Goal: Information Seeking & Learning: Learn about a topic

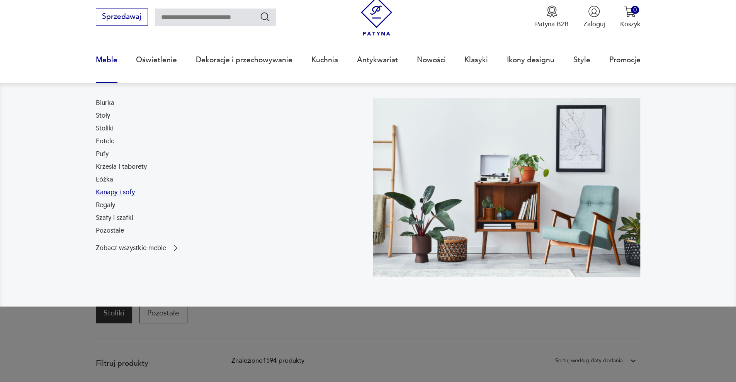
click at [113, 194] on link "Kanapy i sofy" at bounding box center [115, 191] width 39 height 9
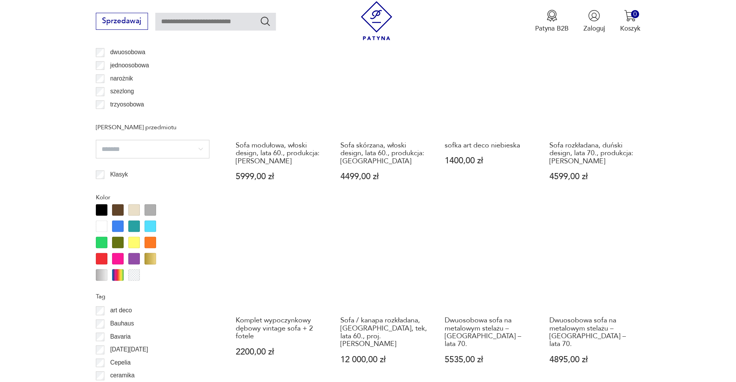
scroll to position [876, 0]
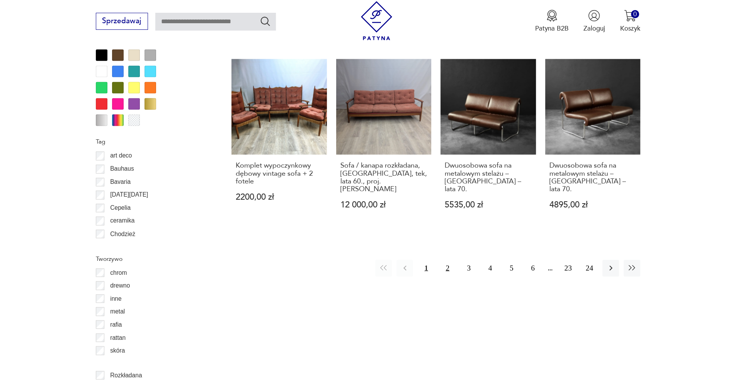
click at [445, 264] on button "2" at bounding box center [448, 267] width 17 height 17
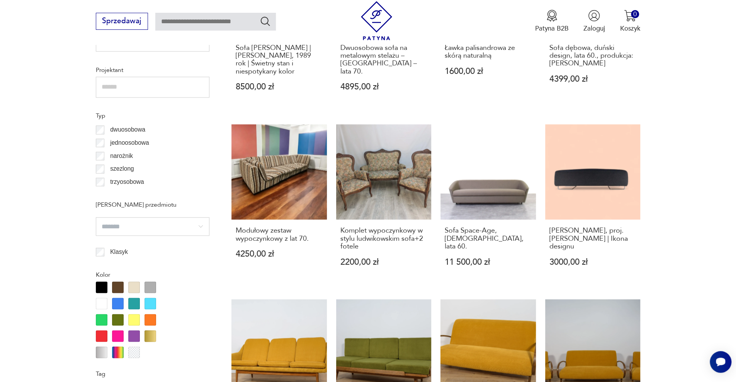
scroll to position [837, 0]
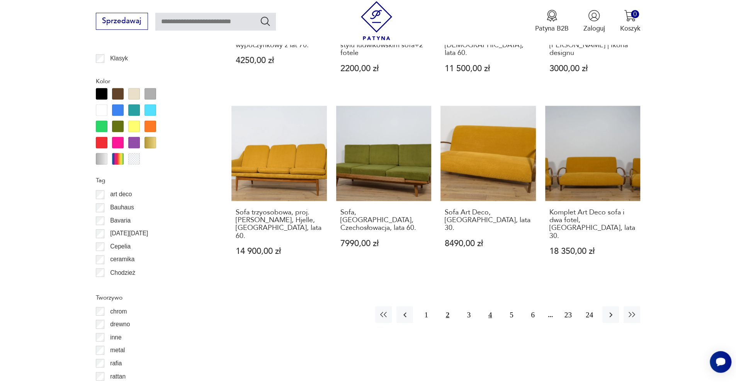
drag, startPoint x: 470, startPoint y: 302, endPoint x: 489, endPoint y: 292, distance: 21.4
click at [470, 306] on button "3" at bounding box center [469, 314] width 17 height 17
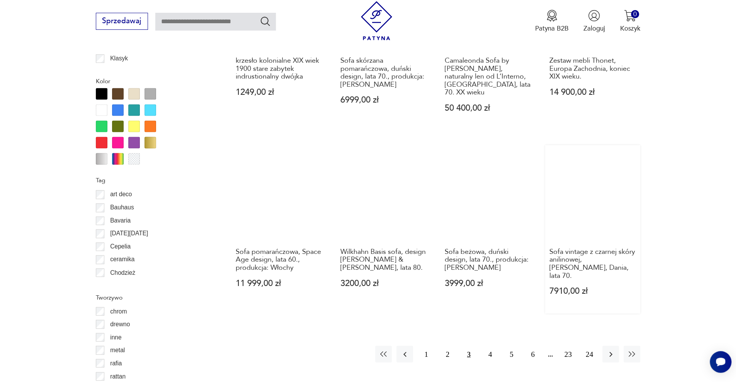
scroll to position [876, 0]
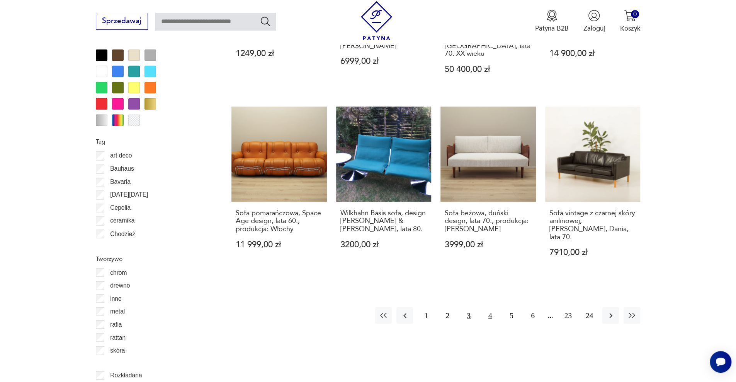
click at [491, 307] on button "4" at bounding box center [490, 315] width 17 height 17
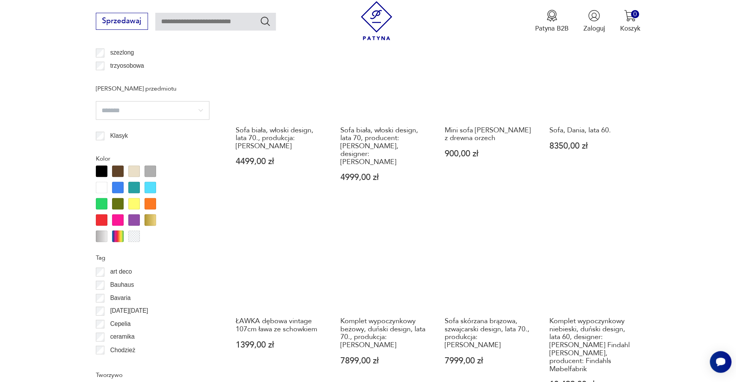
scroll to position [837, 0]
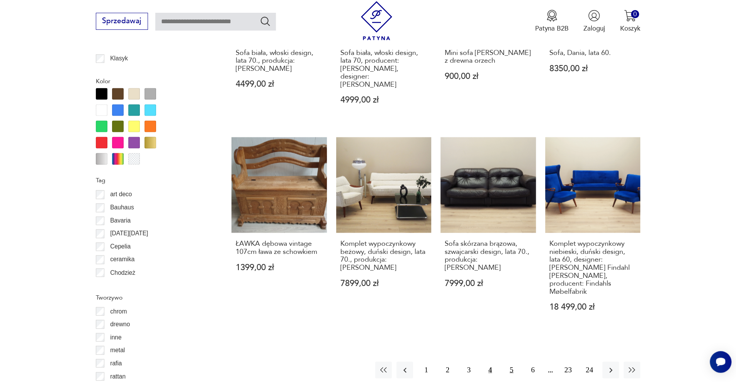
click at [511, 361] on button "5" at bounding box center [511, 369] width 17 height 17
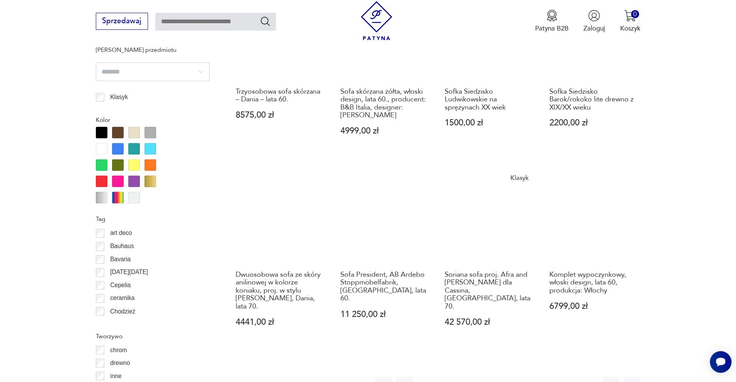
scroll to position [837, 0]
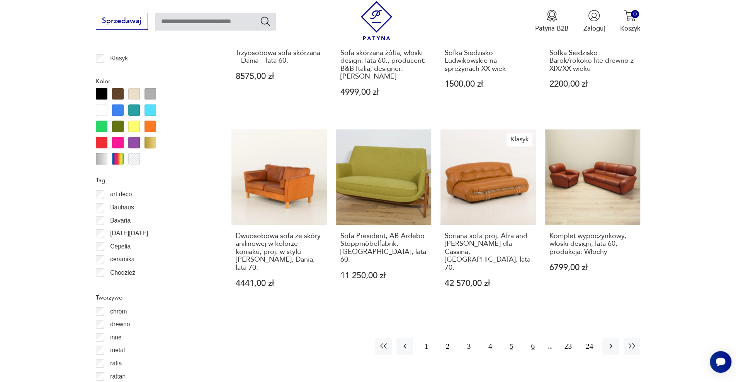
click at [533, 337] on button "6" at bounding box center [533, 345] width 17 height 17
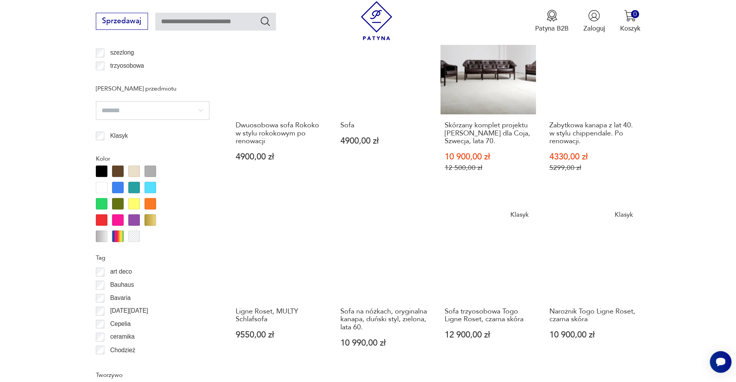
scroll to position [837, 0]
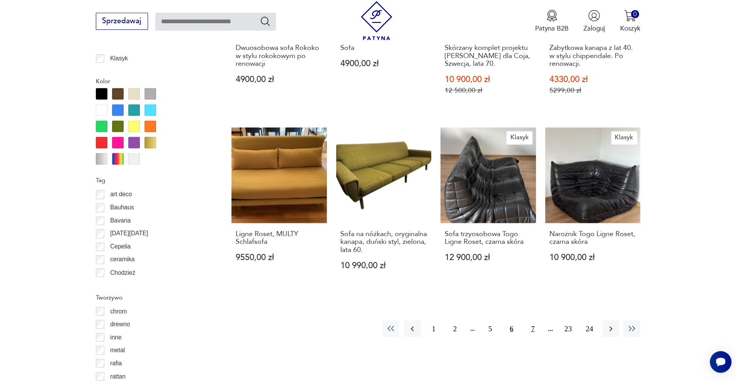
click at [536, 324] on button "7" at bounding box center [533, 328] width 17 height 17
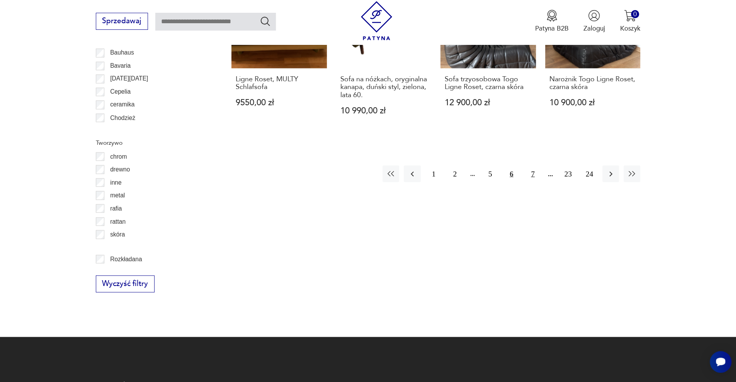
click at [533, 172] on button "7" at bounding box center [533, 173] width 17 height 17
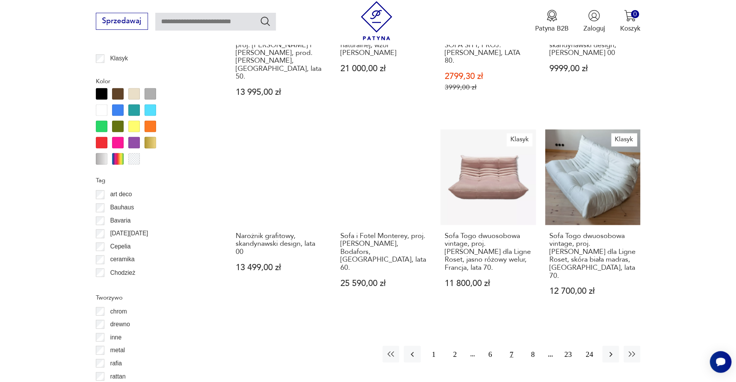
scroll to position [876, 0]
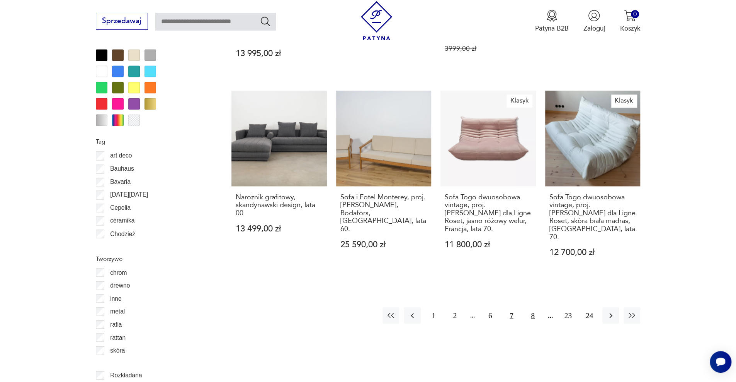
click at [528, 312] on button "8" at bounding box center [533, 315] width 17 height 17
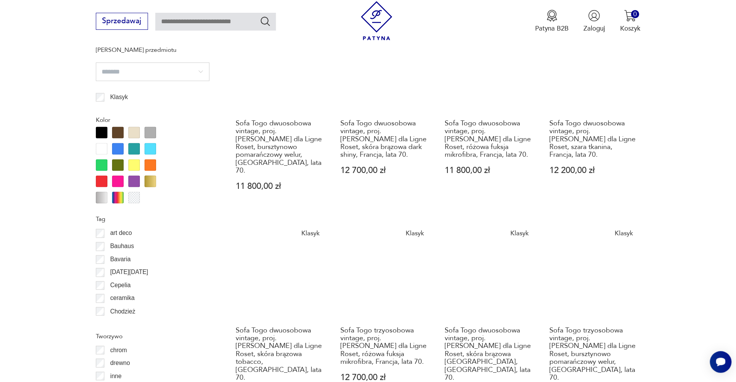
scroll to position [914, 0]
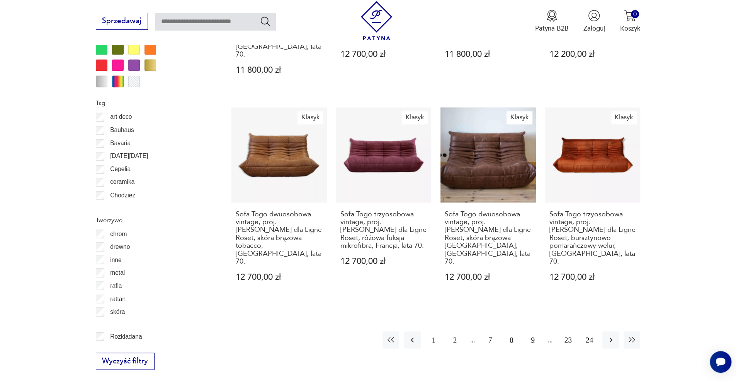
click at [533, 331] on button "9" at bounding box center [533, 339] width 17 height 17
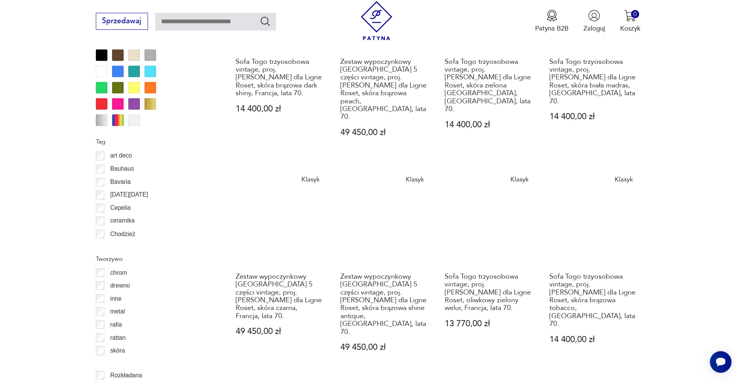
scroll to position [914, 0]
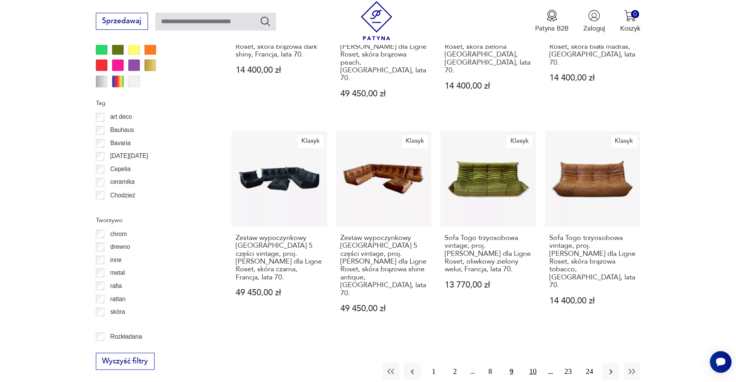
click at [536, 363] on button "10" at bounding box center [533, 371] width 17 height 17
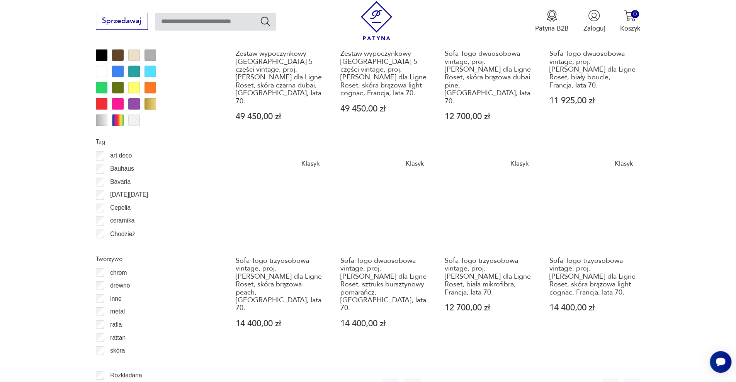
scroll to position [914, 0]
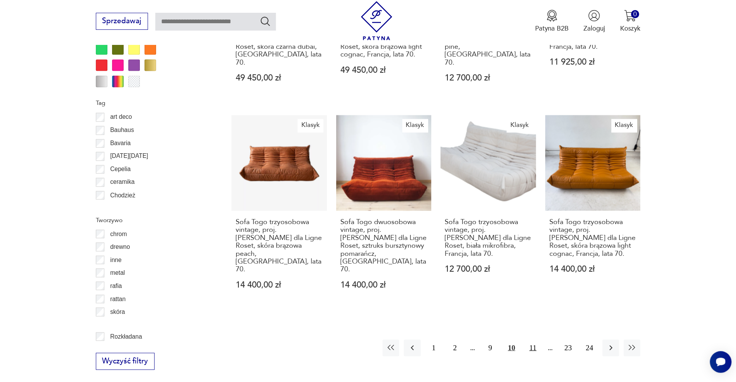
click at [537, 339] on button "11" at bounding box center [533, 347] width 17 height 17
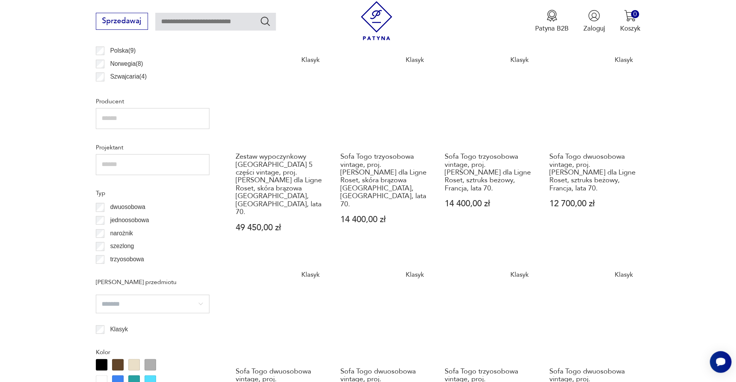
scroll to position [876, 0]
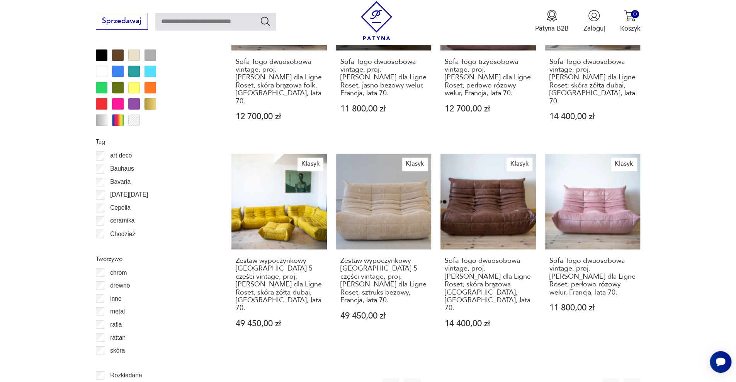
click at [532, 378] on button "12" at bounding box center [533, 386] width 17 height 17
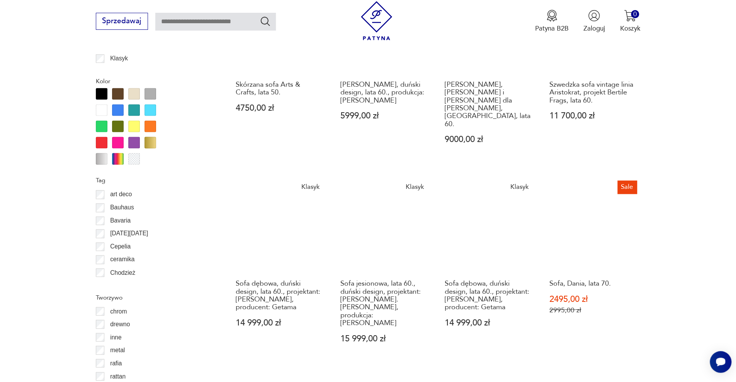
scroll to position [876, 0]
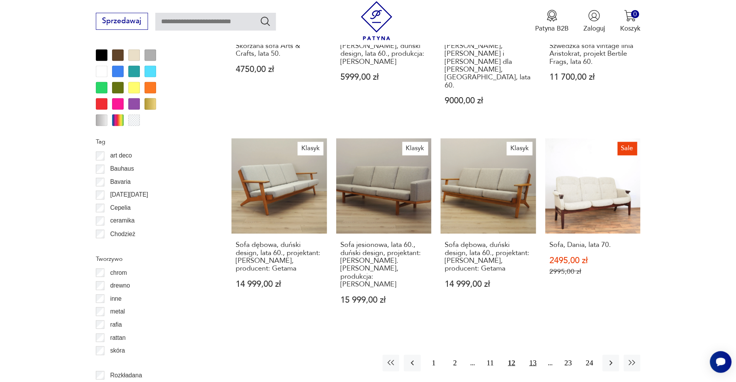
click at [536, 354] on button "13" at bounding box center [533, 362] width 17 height 17
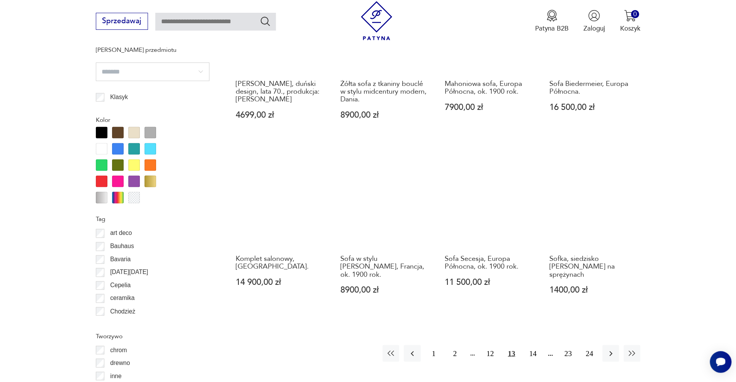
scroll to position [798, 0]
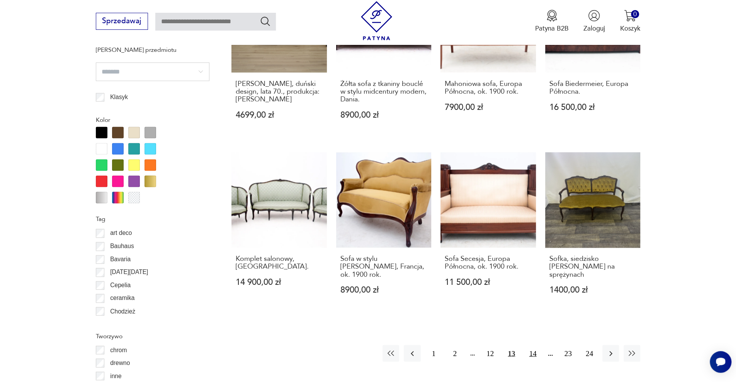
click at [531, 348] on button "14" at bounding box center [533, 352] width 17 height 17
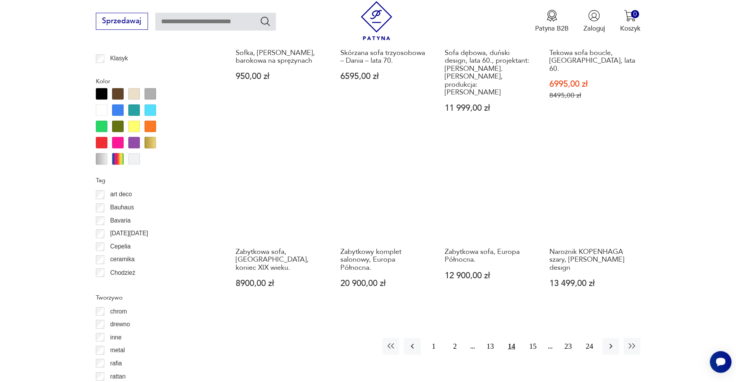
scroll to position [914, 0]
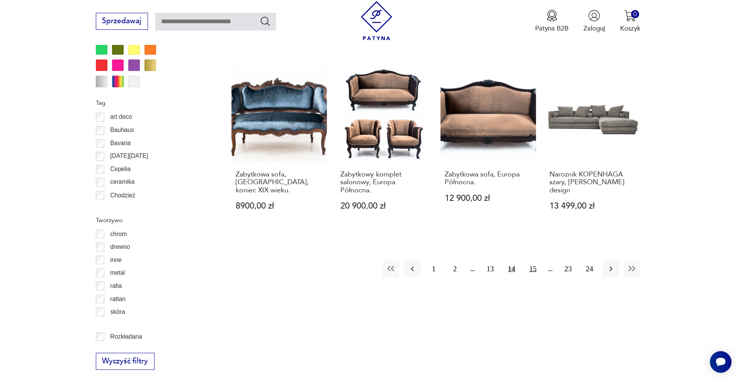
click at [532, 260] on button "15" at bounding box center [533, 268] width 17 height 17
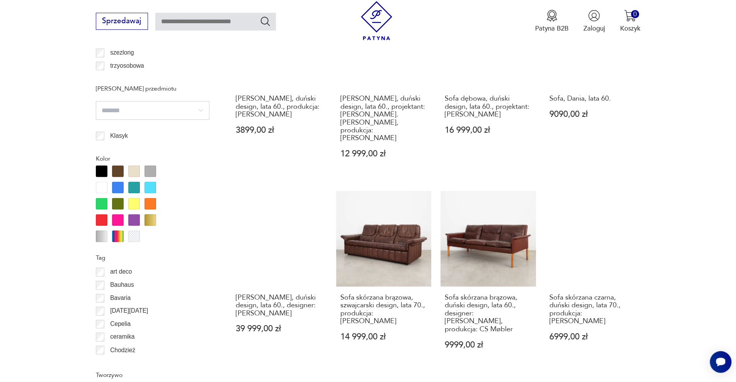
scroll to position [876, 0]
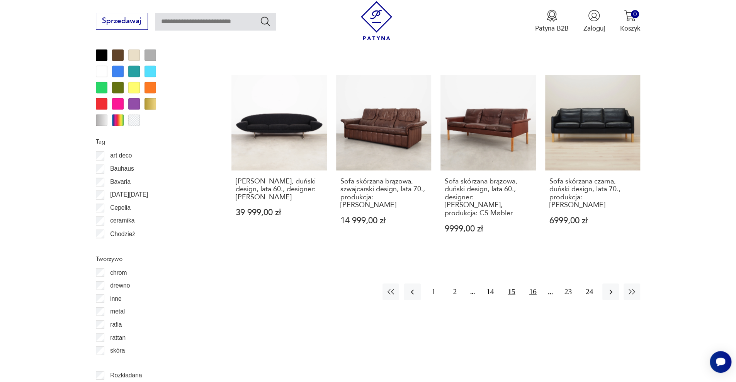
click at [532, 283] on button "16" at bounding box center [533, 291] width 17 height 17
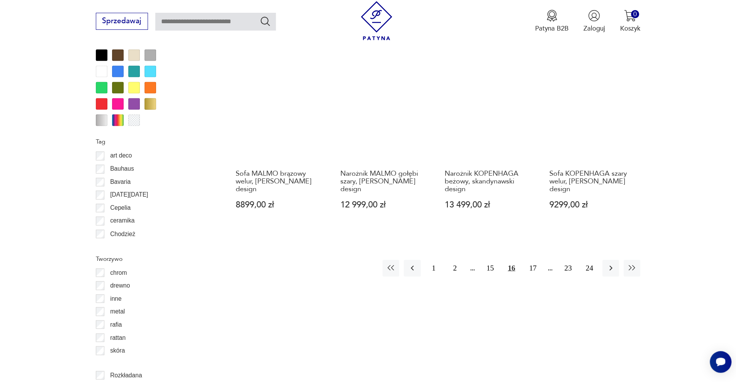
scroll to position [914, 0]
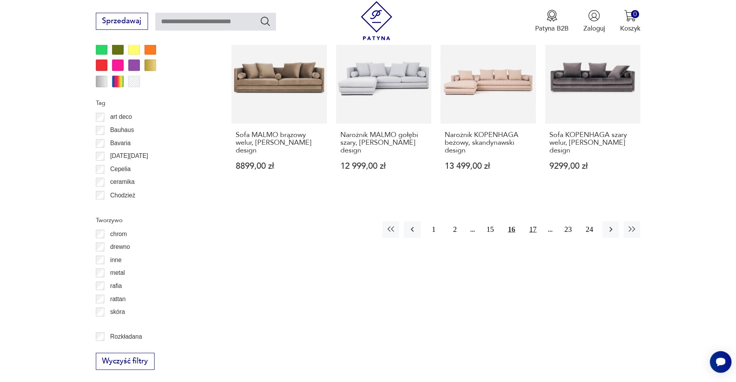
click at [532, 225] on button "17" at bounding box center [533, 229] width 17 height 17
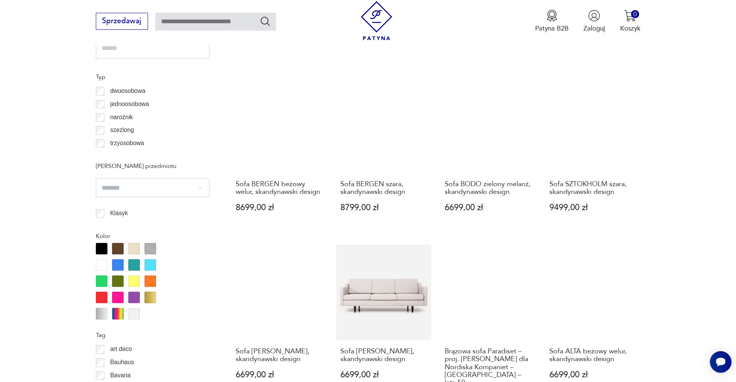
scroll to position [798, 0]
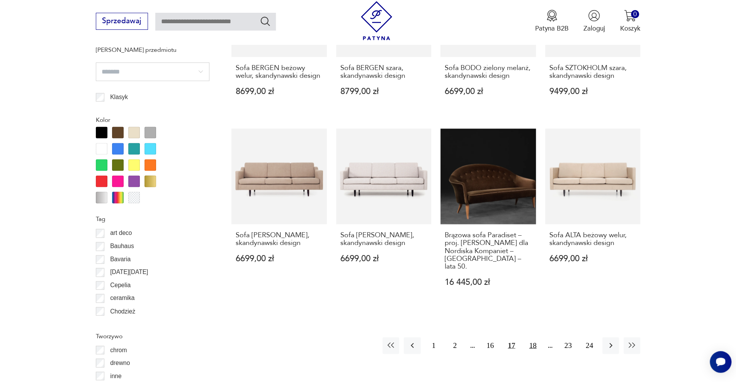
click at [533, 337] on button "18" at bounding box center [533, 345] width 17 height 17
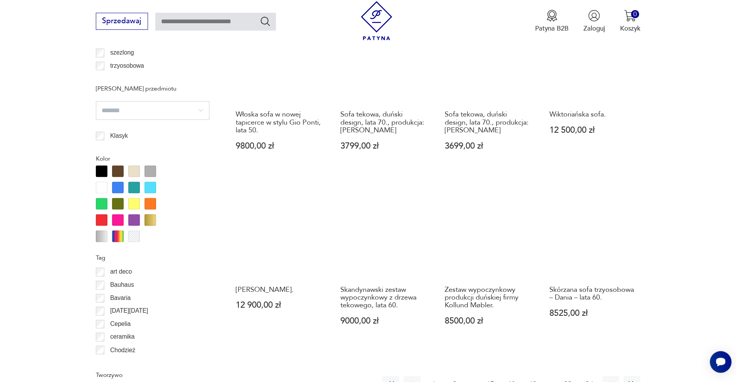
scroll to position [798, 0]
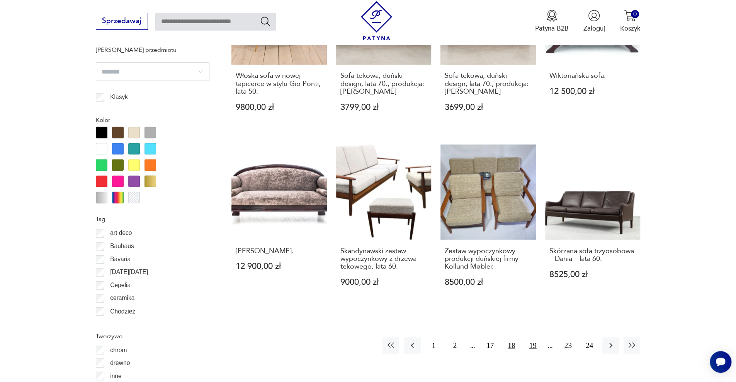
click at [535, 337] on button "19" at bounding box center [533, 345] width 17 height 17
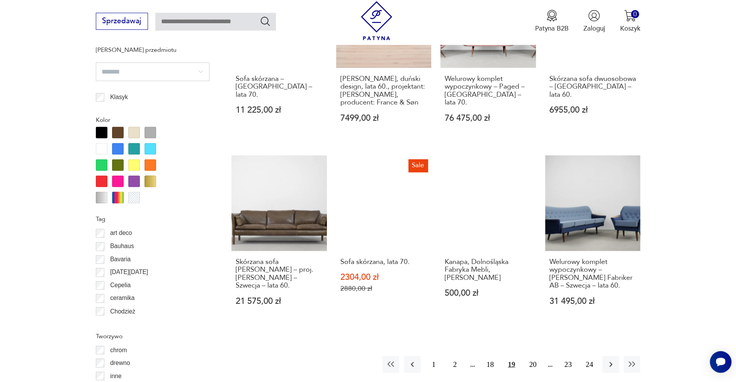
scroll to position [876, 0]
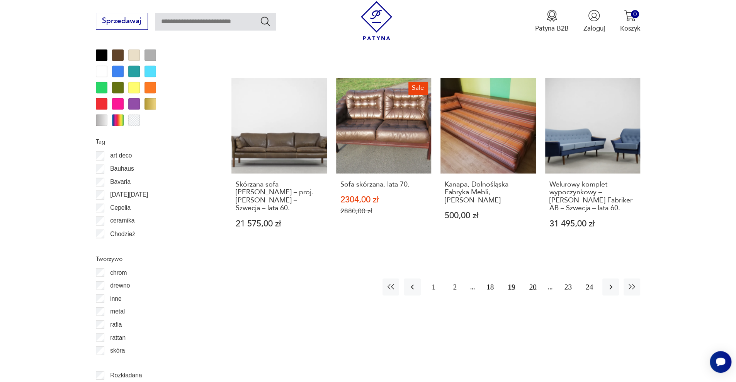
click at [529, 286] on button "20" at bounding box center [533, 286] width 17 height 17
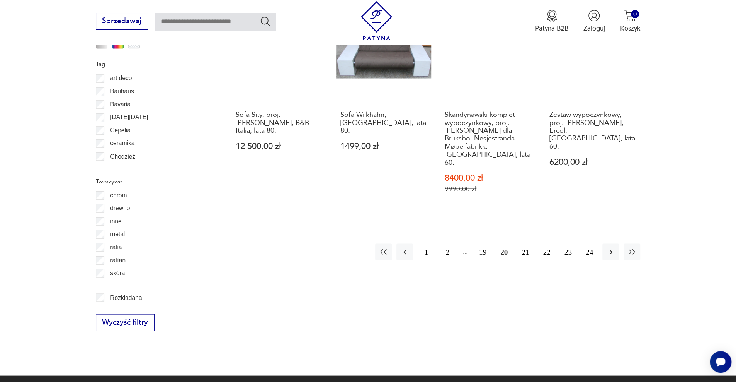
scroll to position [876, 0]
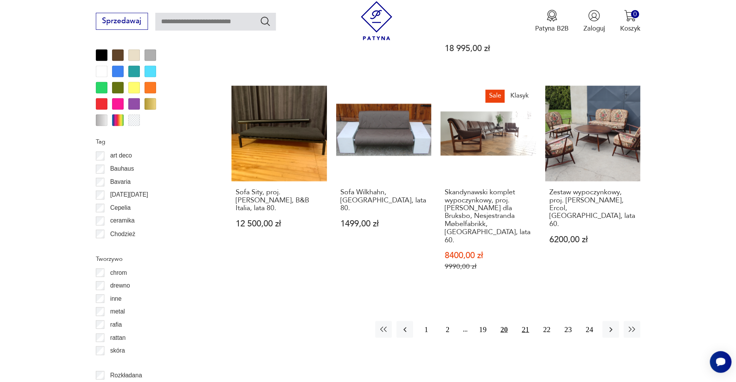
click at [530, 320] on button "21" at bounding box center [525, 328] width 17 height 17
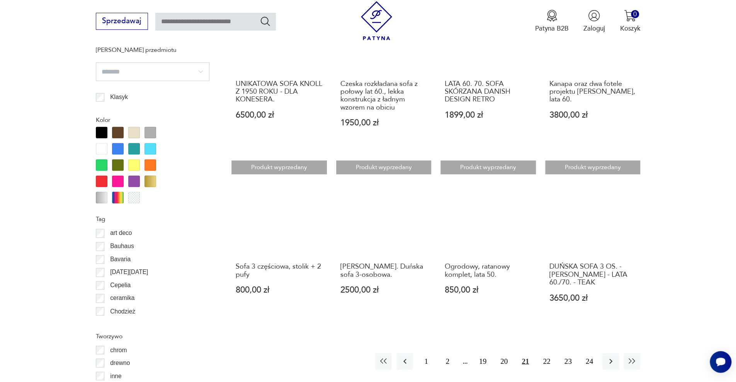
scroll to position [837, 0]
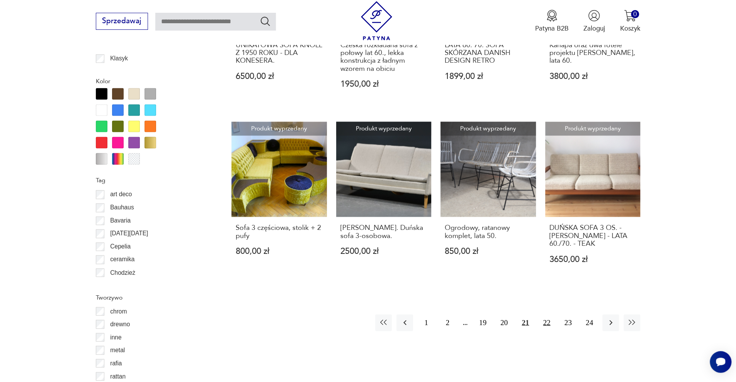
click at [552, 314] on button "22" at bounding box center [547, 322] width 17 height 17
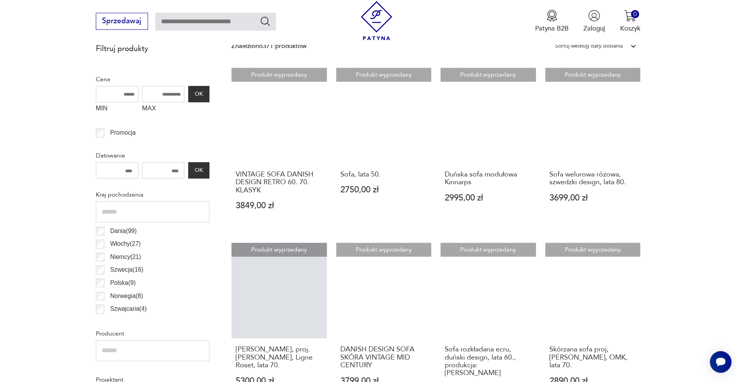
scroll to position [296, 0]
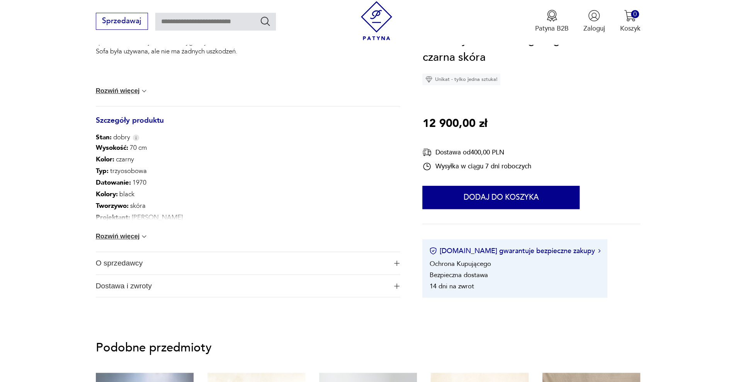
click at [120, 238] on button "Rozwiń więcej" at bounding box center [122, 236] width 53 height 8
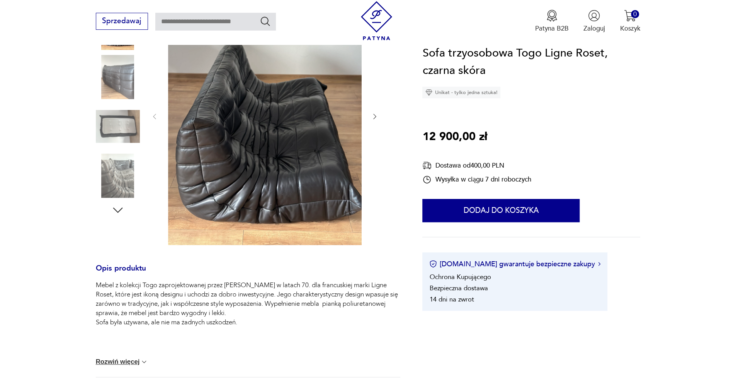
scroll to position [116, 0]
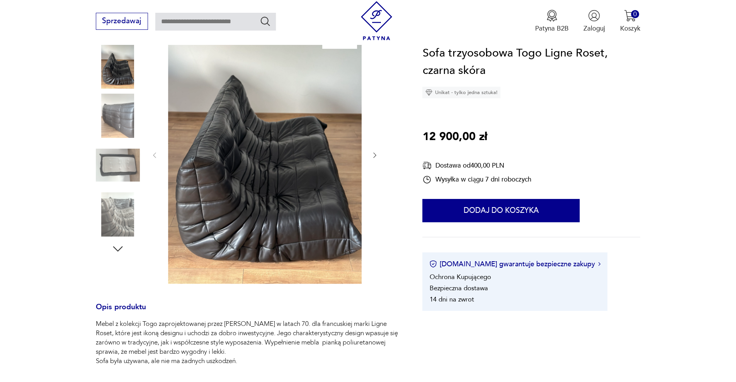
click at [109, 118] on img at bounding box center [118, 116] width 44 height 44
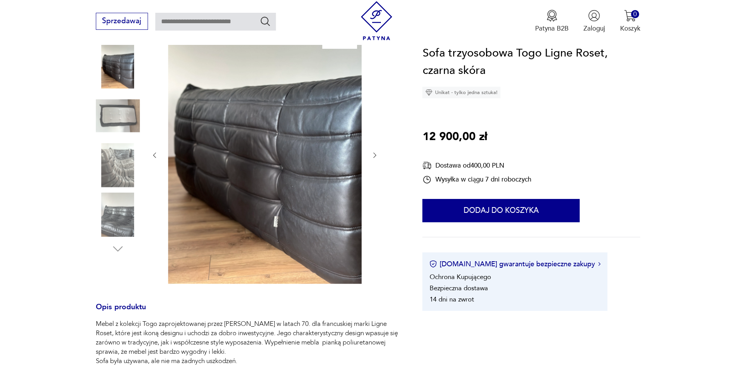
click at [119, 213] on img at bounding box center [118, 214] width 44 height 44
